Goal: Information Seeking & Learning: Learn about a topic

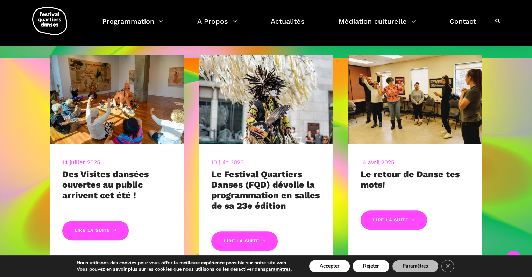
scroll to position [315, 0]
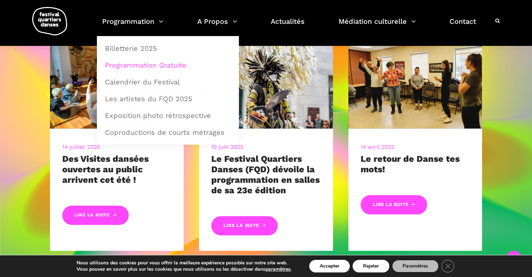
click at [159, 64] on link "Programmation Gratuite" at bounding box center [168, 65] width 134 height 16
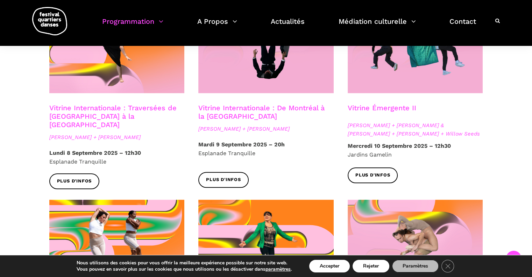
scroll to position [735, 0]
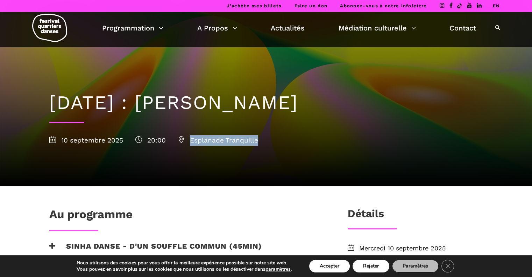
drag, startPoint x: 263, startPoint y: 142, endPoint x: 189, endPoint y: 143, distance: 74.5
click at [189, 143] on div "[DATE] 20:00 Esplanade Tranquille" at bounding box center [266, 140] width 434 height 10
copy span "Esplanade Tranquille"
